Goal: Information Seeking & Learning: Find specific page/section

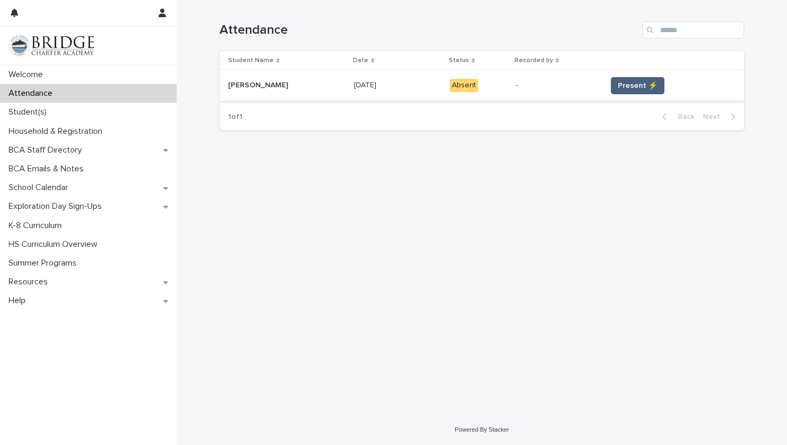
click at [615, 80] on button "Present ⚡" at bounding box center [638, 85] width 54 height 17
click at [645, 89] on span "Present ⚡" at bounding box center [638, 85] width 40 height 11
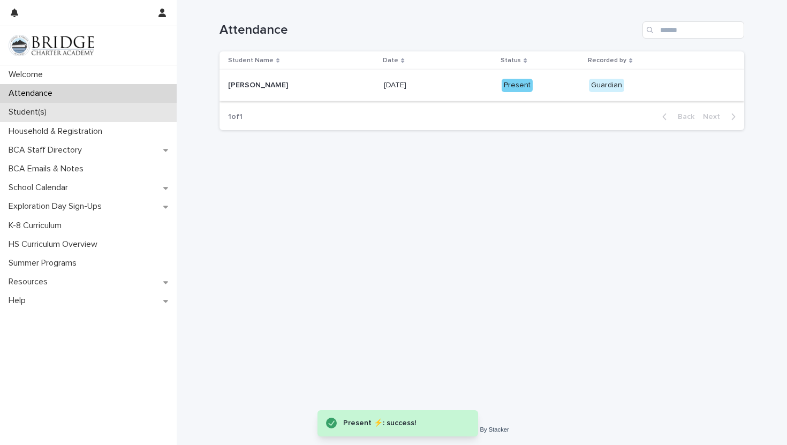
click at [52, 110] on p "Student(s)" at bounding box center [29, 112] width 51 height 10
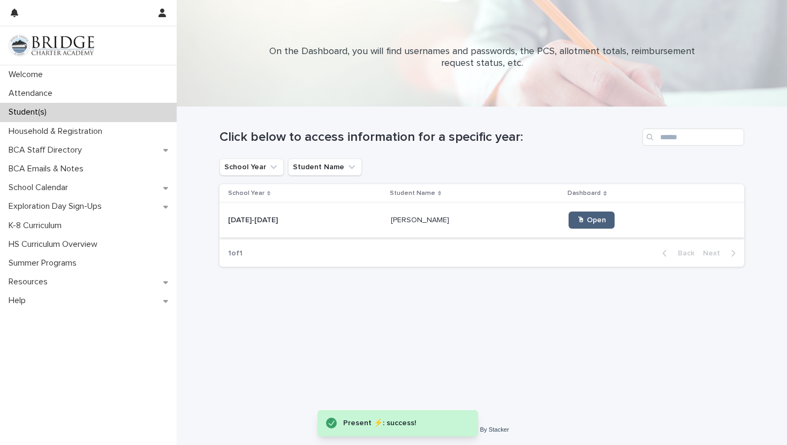
click at [577, 223] on span "🖱 Open" at bounding box center [591, 219] width 29 height 7
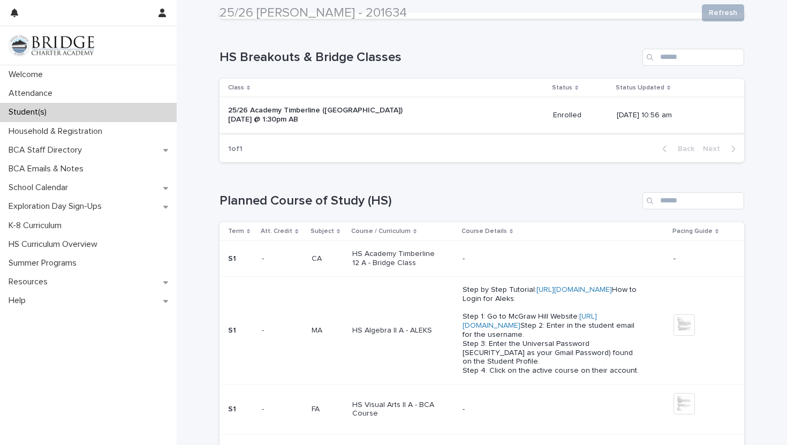
scroll to position [166, 0]
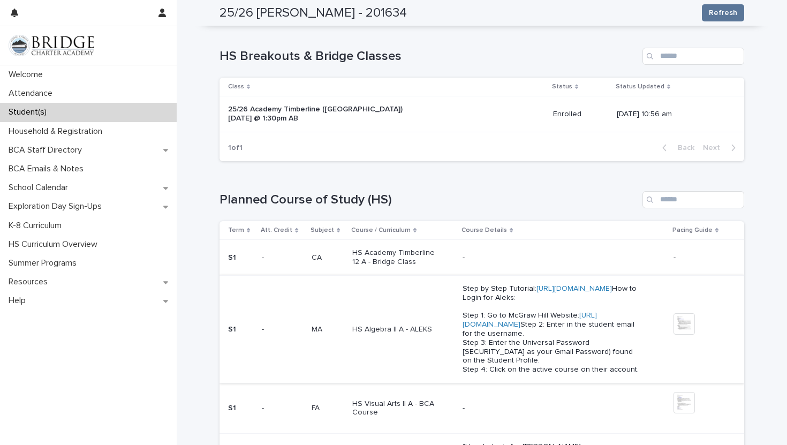
click at [561, 292] on link "[URL][DOMAIN_NAME]" at bounding box center [575, 288] width 76 height 7
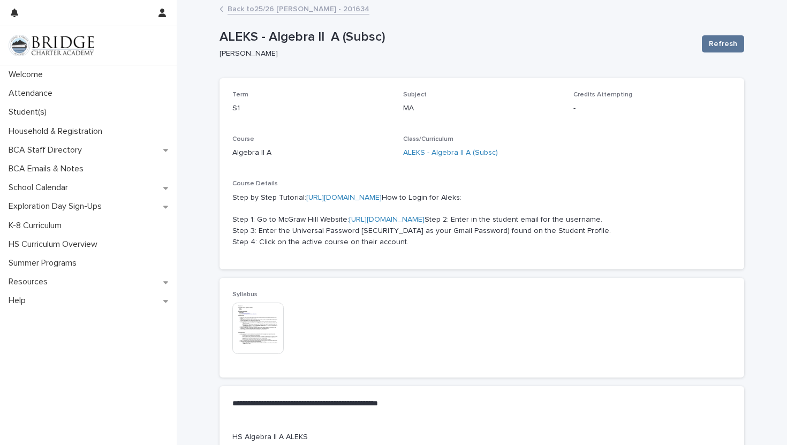
click at [407, 223] on link "[URL][DOMAIN_NAME]" at bounding box center [387, 219] width 76 height 7
